Goal: Task Accomplishment & Management: Use online tool/utility

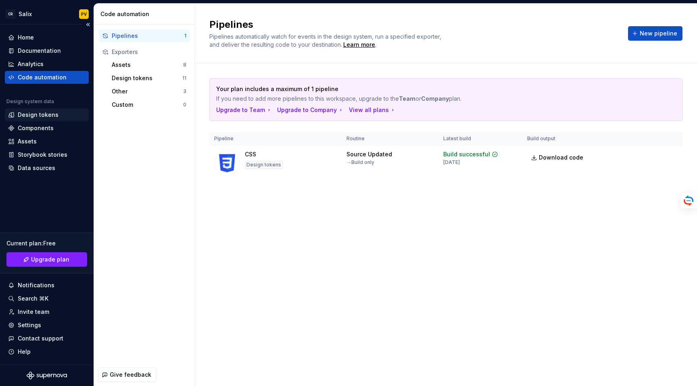
click at [39, 115] on div "Design tokens" at bounding box center [38, 115] width 41 height 8
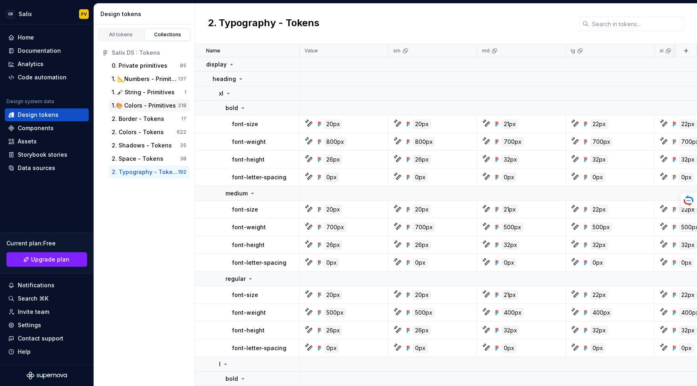
click at [149, 107] on div "1.🎨 Colors - Primitives" at bounding box center [144, 106] width 64 height 8
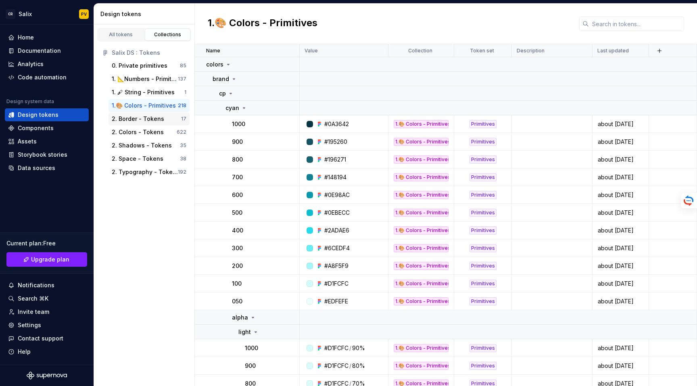
click at [144, 121] on div "2. Border - Tokens" at bounding box center [138, 119] width 52 height 8
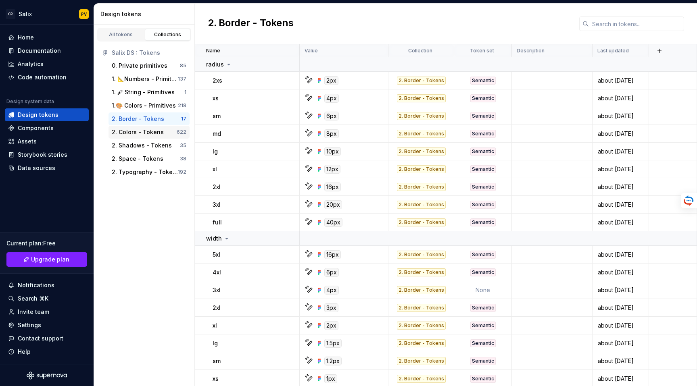
click at [145, 132] on div "2. Colors - Tokens" at bounding box center [138, 132] width 52 height 8
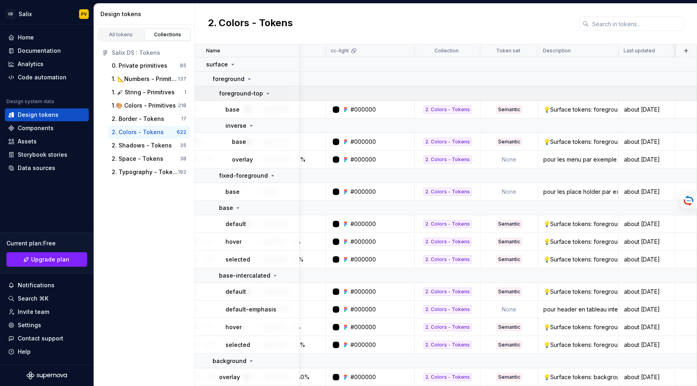
scroll to position [0, 239]
click at [582, 108] on div "💡Surface tokens: foreground-top. “Foreground-top” tokens for the uppermost comp…" at bounding box center [578, 110] width 79 height 8
click at [581, 113] on div "💡Surface tokens: foreground-top. “Foreground-top” tokens for the uppermost comp…" at bounding box center [578, 110] width 79 height 8
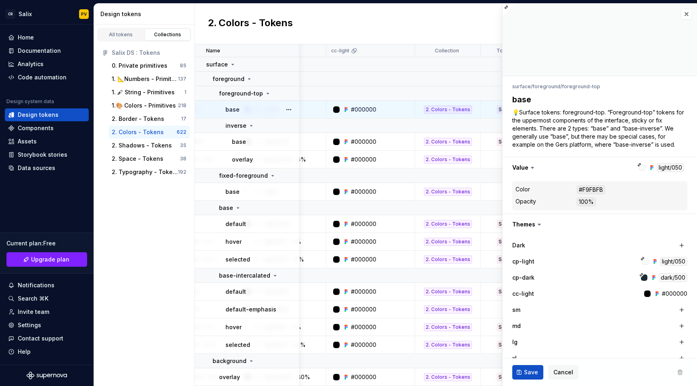
type textarea "*"
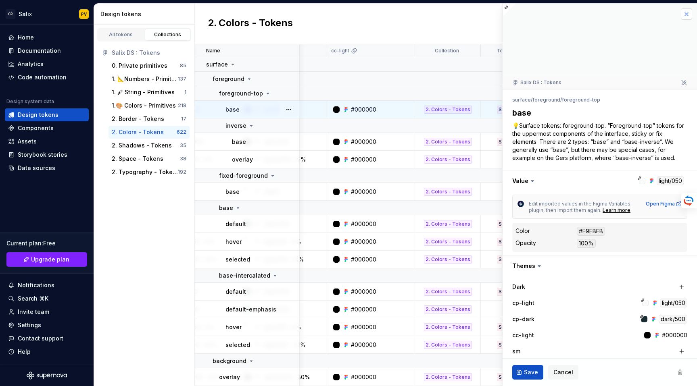
click at [687, 15] on button "button" at bounding box center [686, 13] width 11 height 11
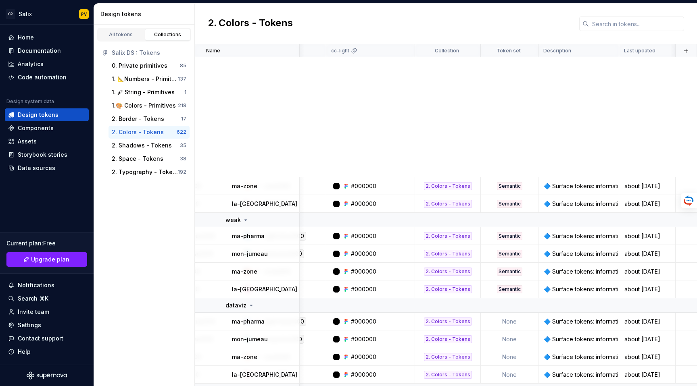
scroll to position [1873, 239]
